Goal: Task Accomplishment & Management: Manage account settings

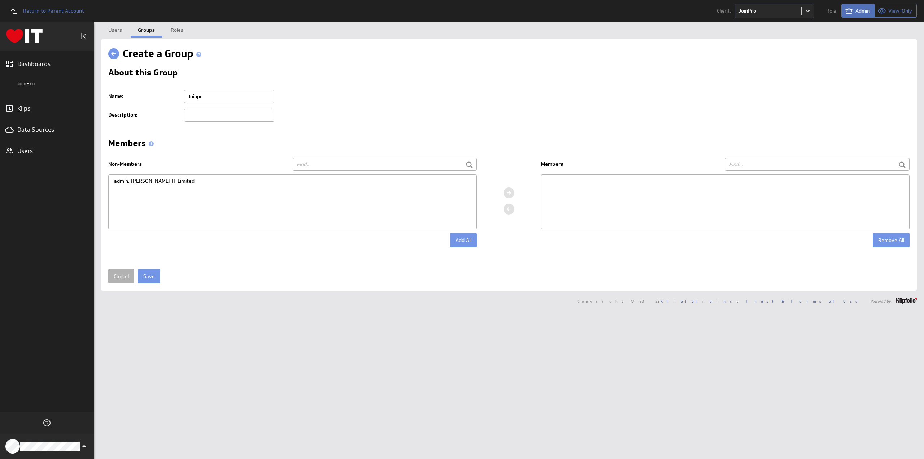
type input "Joinpro"
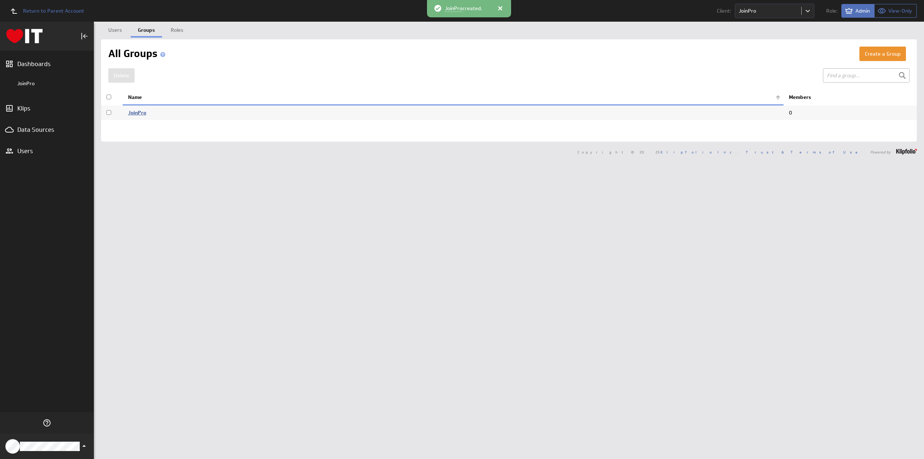
click at [136, 110] on link "JoinPro" at bounding box center [137, 112] width 18 height 6
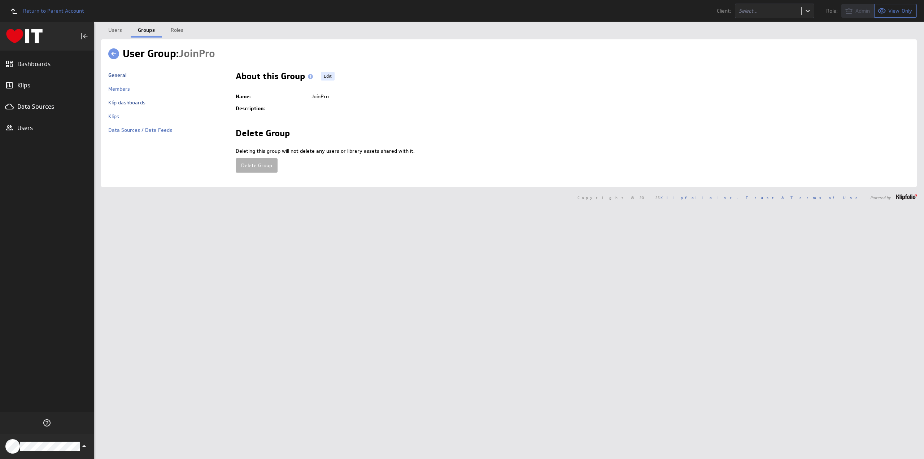
click at [132, 101] on link "Klip dashboards" at bounding box center [126, 102] width 37 height 6
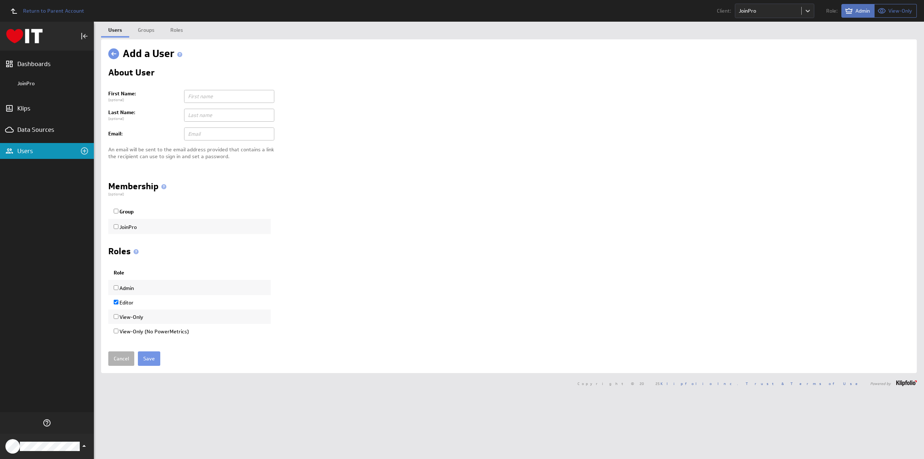
click at [202, 134] on input "text" at bounding box center [229, 133] width 90 height 13
paste input "[PERSON_NAME] <[PERSON_NAME][EMAIL_ADDRESS][DOMAIN_NAME]>"
type input "[PERSON_NAME] <[PERSON_NAME][EMAIL_ADDRESS][DOMAIN_NAME]"
